Goal: Information Seeking & Learning: Learn about a topic

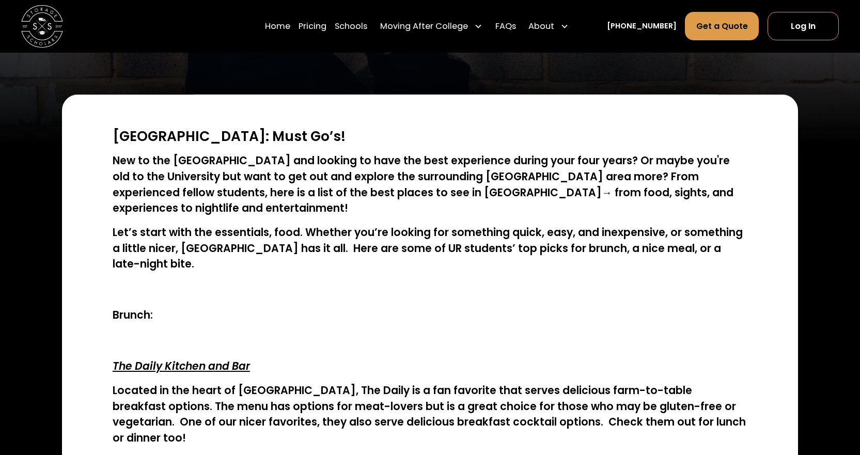
scroll to position [310, 0]
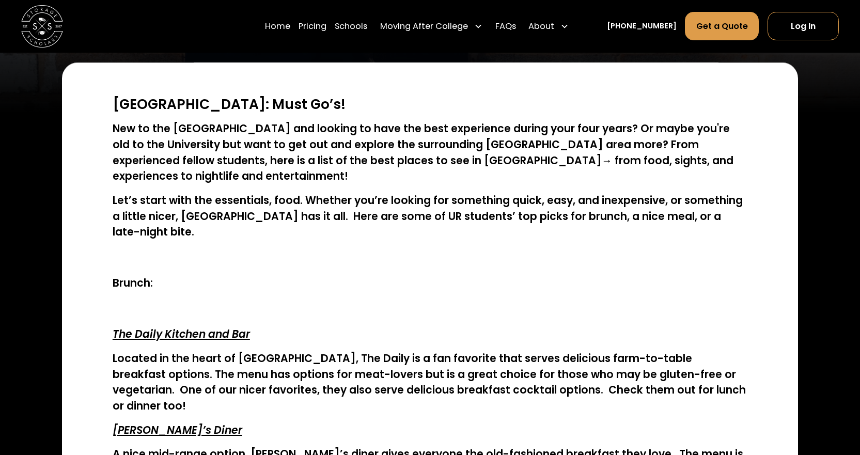
click at [502, 351] on h4 "Located in the heart of [GEOGRAPHIC_DATA], The Daily is a fan favorite that ser…" at bounding box center [430, 382] width 634 height 63
click at [469, 377] on h4 "Located in the heart of [GEOGRAPHIC_DATA], The Daily is a fan favorite that ser…" at bounding box center [430, 382] width 634 height 63
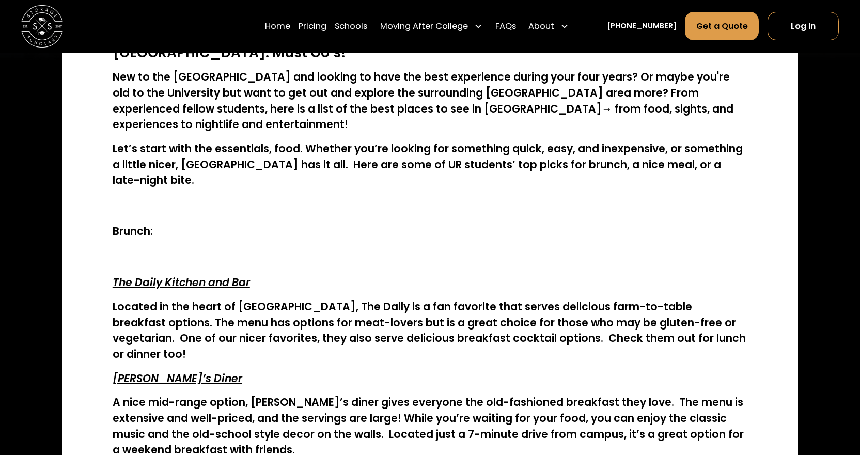
scroll to position [413, 0]
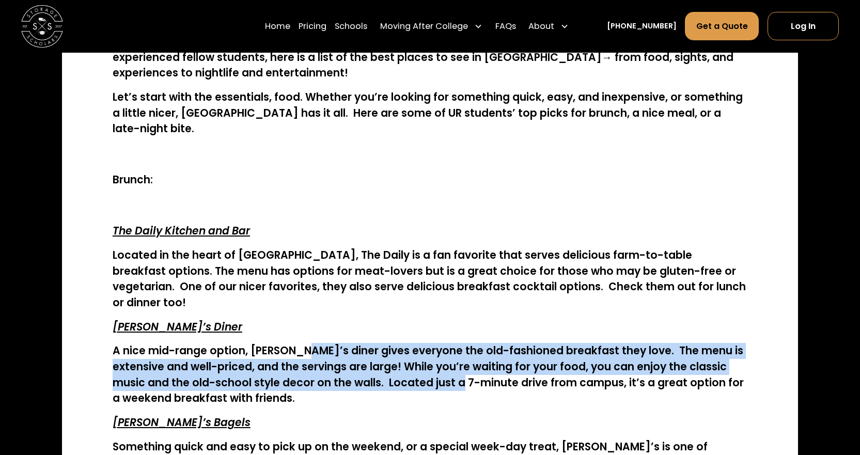
drag, startPoint x: 424, startPoint y: 351, endPoint x: 290, endPoint y: 325, distance: 136.7
click at [290, 343] on h4 "A nice mid-range option, [PERSON_NAME]’s diner gives everyone the old-fashioned…" at bounding box center [430, 374] width 634 height 63
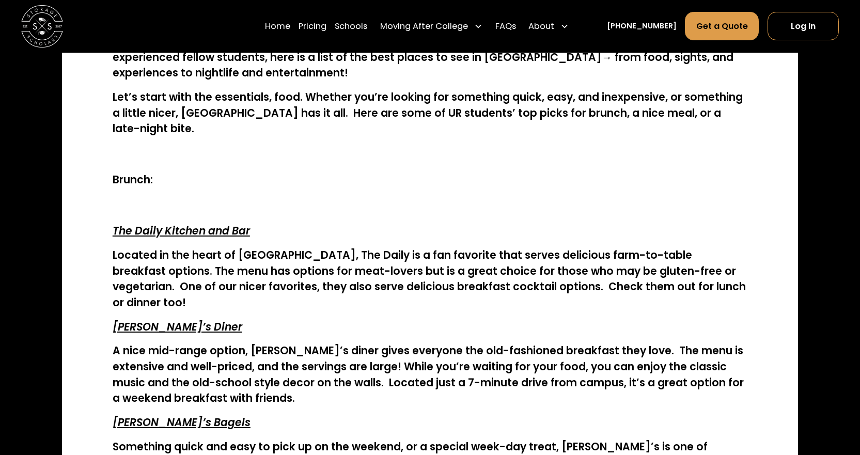
click at [265, 343] on h4 "A nice mid-range option, [PERSON_NAME]’s diner gives everyone the old-fashioned…" at bounding box center [430, 374] width 634 height 63
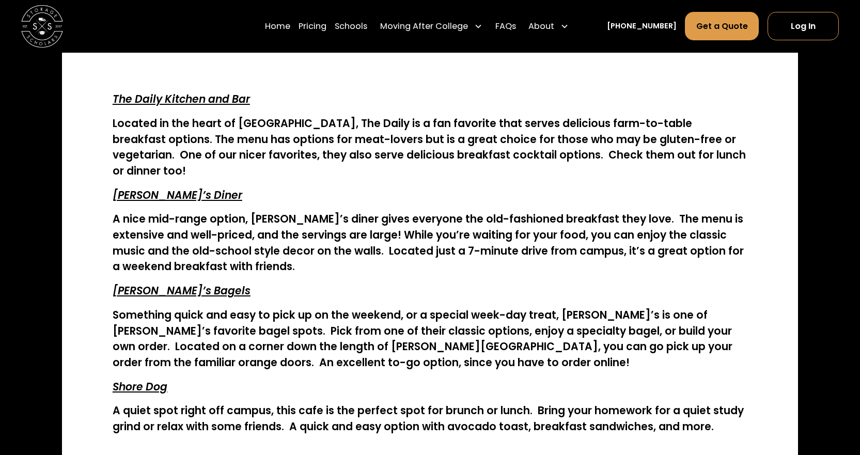
scroll to position [568, 0]
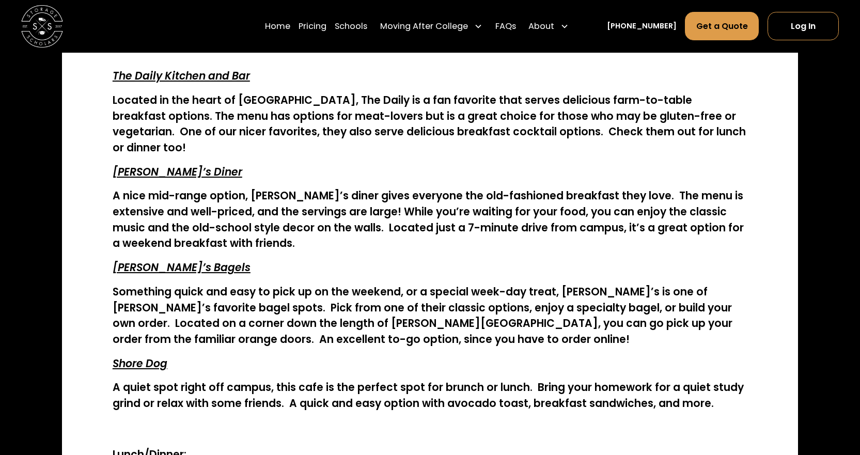
click at [454, 379] on h4 "A quiet spot right off campus, this cafe is the perfect spot for brunch or lunc…" at bounding box center [430, 394] width 634 height 31
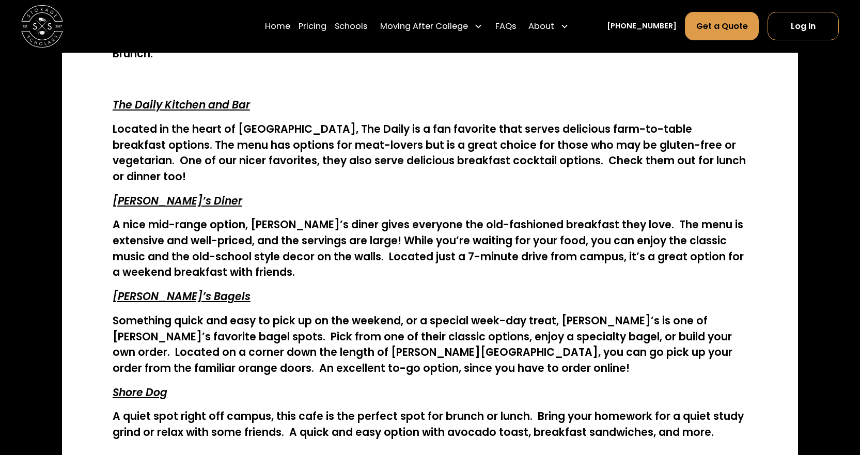
scroll to position [516, 0]
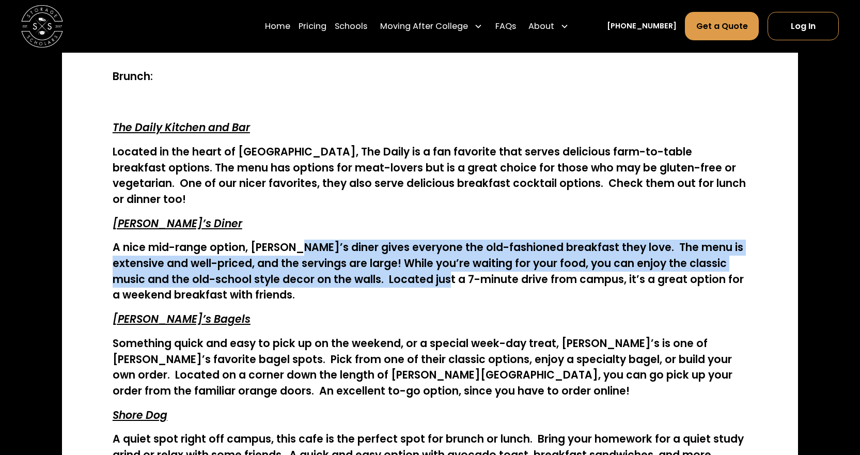
drag, startPoint x: 376, startPoint y: 234, endPoint x: 286, endPoint y: 217, distance: 91.4
click at [286, 240] on h4 "A nice mid-range option, [PERSON_NAME]’s diner gives everyone the old-fashioned…" at bounding box center [430, 271] width 634 height 63
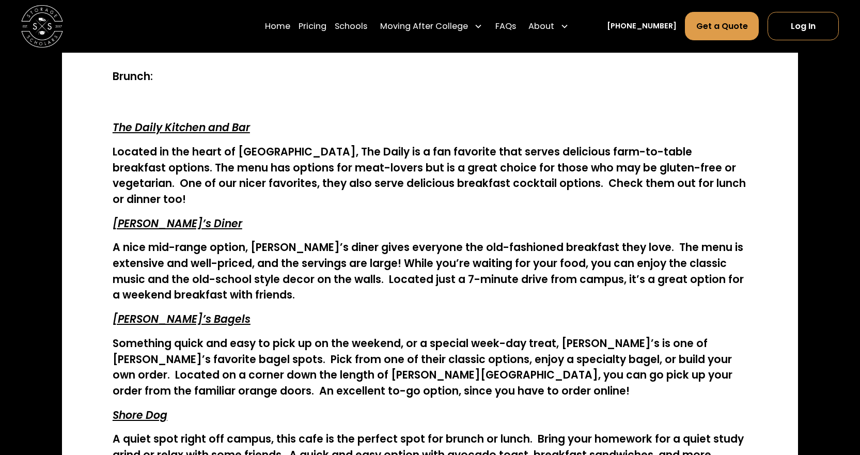
click at [221, 240] on h4 "A nice mid-range option, [PERSON_NAME]’s diner gives everyone the old-fashioned…" at bounding box center [430, 271] width 634 height 63
click at [171, 120] on em "The Daily Kitchen and Bar" at bounding box center [181, 127] width 137 height 14
